Goal: Contribute content

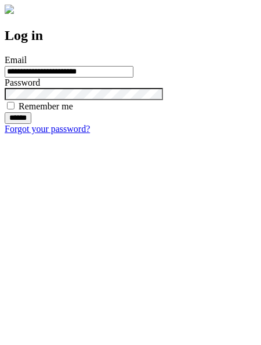
type input "**********"
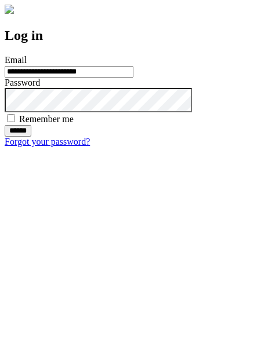
click at [31, 137] on input "******" at bounding box center [18, 131] width 27 height 12
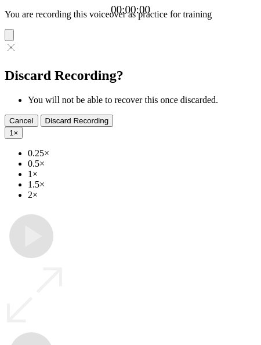
type input "**********"
